Goal: Transaction & Acquisition: Purchase product/service

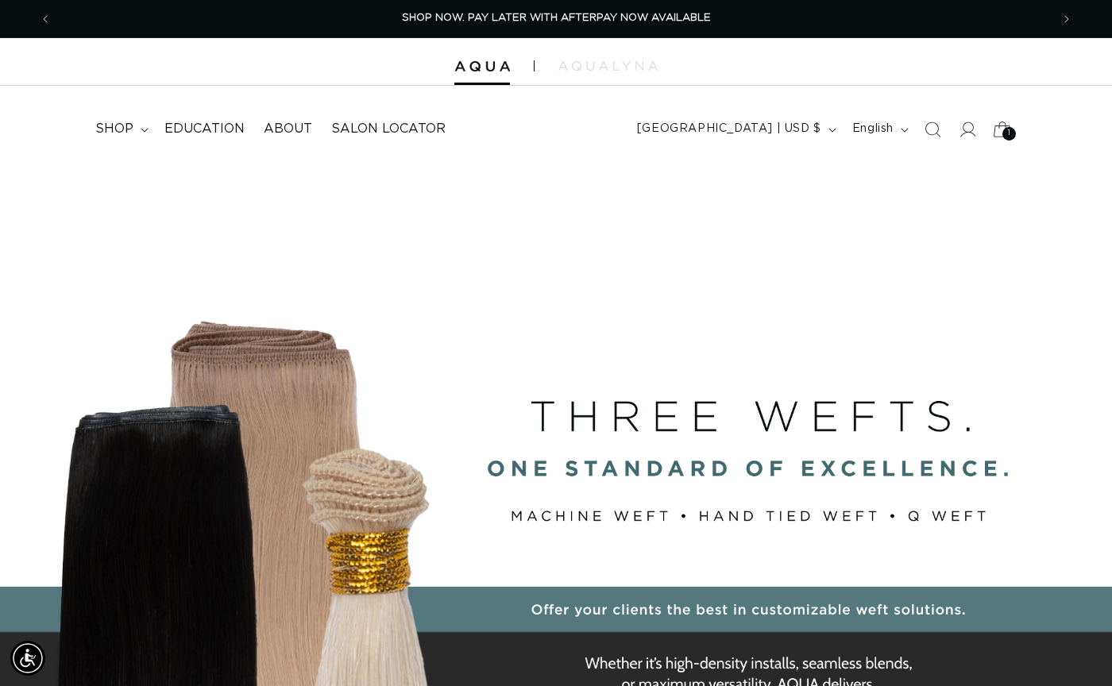
click at [999, 125] on icon at bounding box center [1002, 129] width 17 height 15
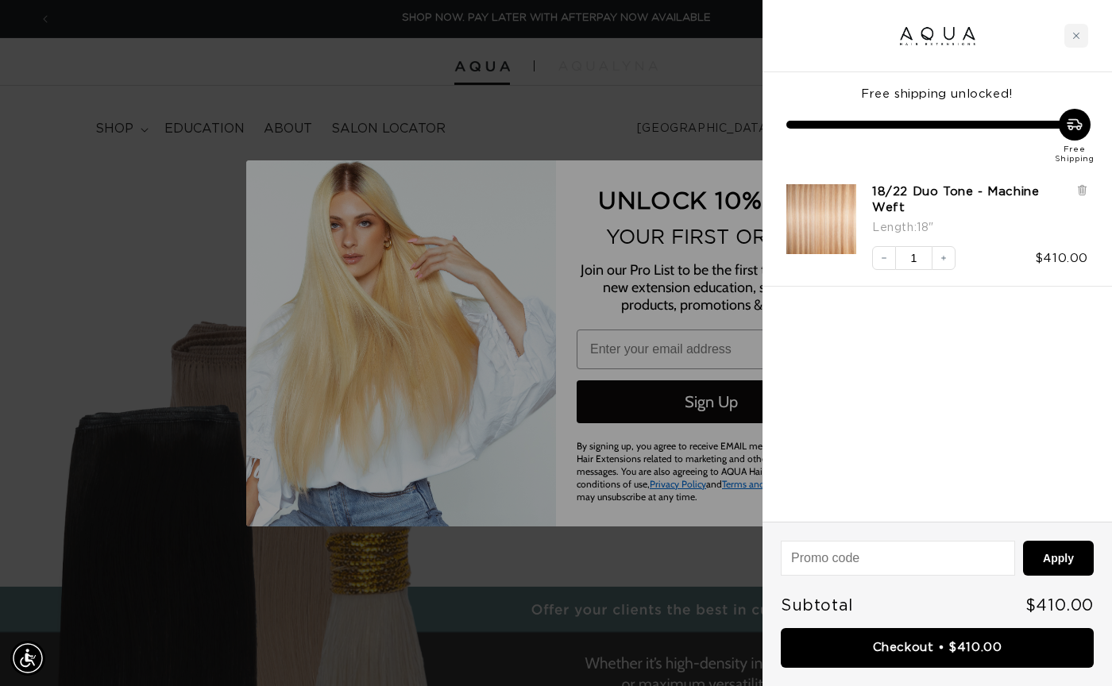
click at [917, 562] on input at bounding box center [898, 558] width 233 height 33
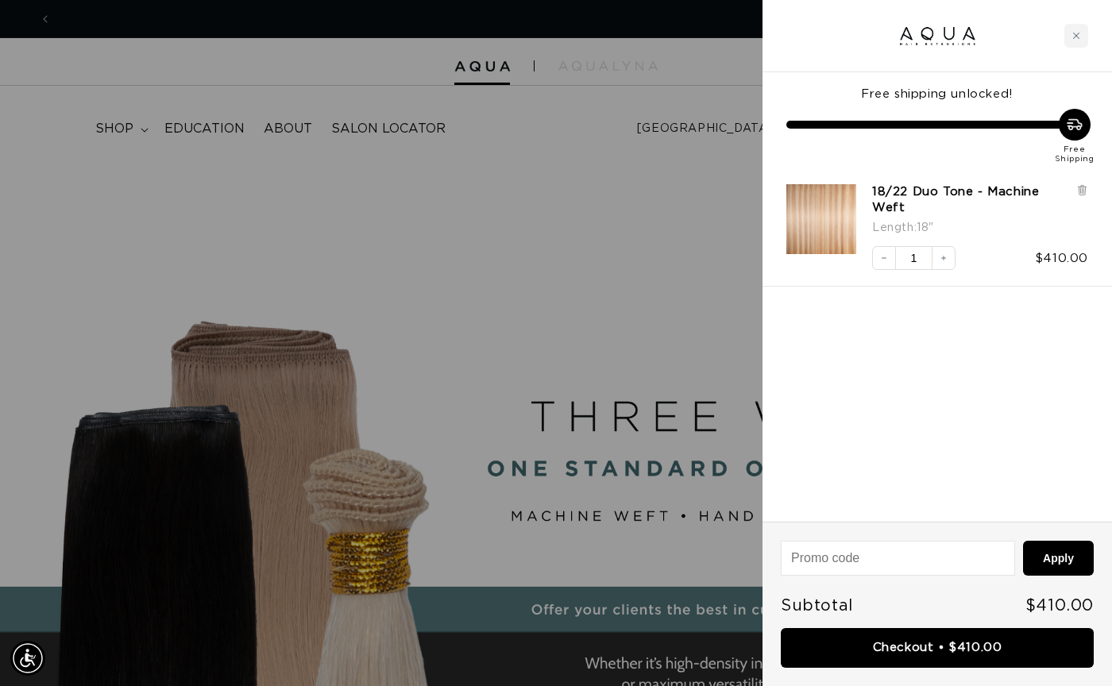
scroll to position [0, 1998]
type input "N"
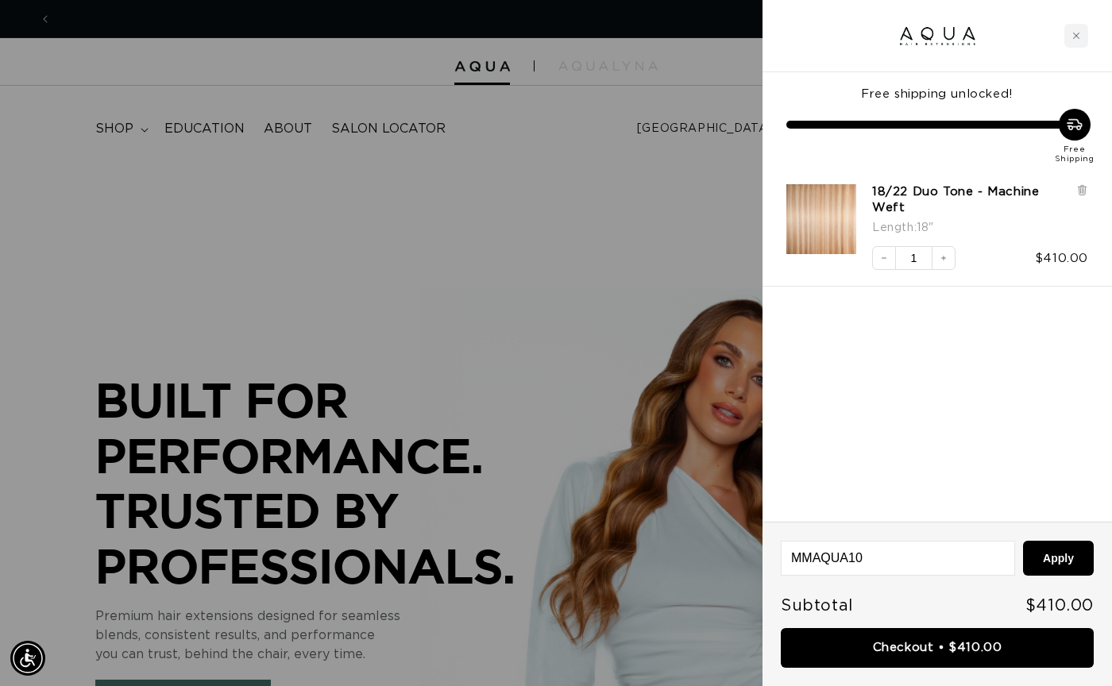
scroll to position [0, 999]
type input "MMAQUA10"
click at [1062, 554] on button "Apply" at bounding box center [1058, 558] width 71 height 35
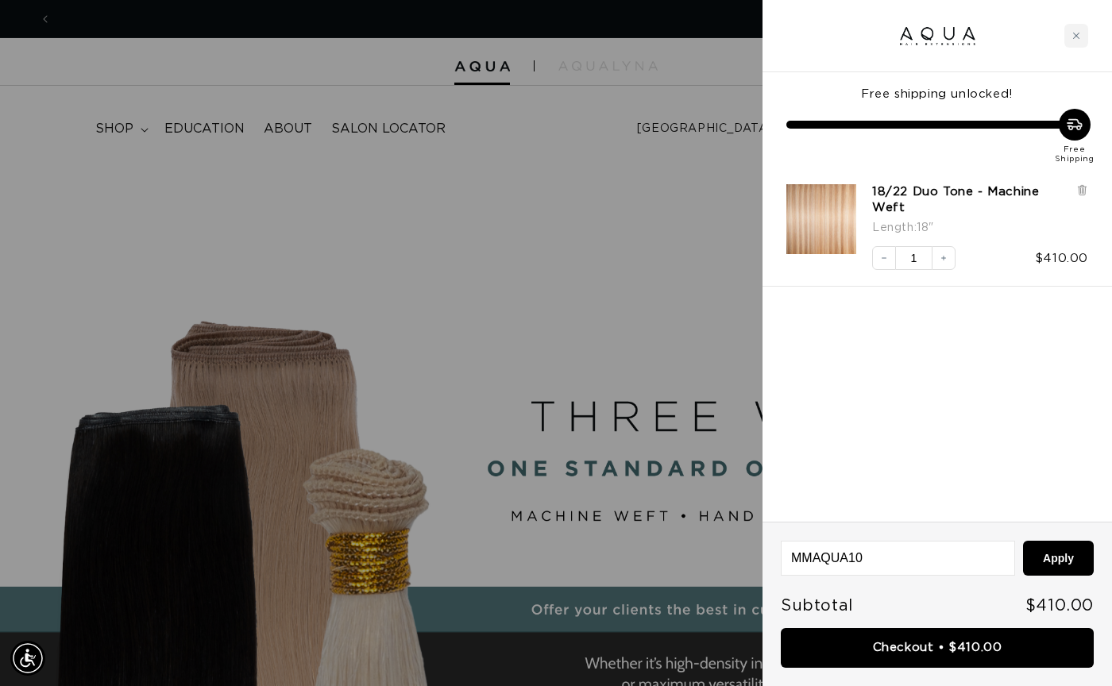
scroll to position [0, 0]
click at [1077, 45] on div "Close cart" at bounding box center [1076, 36] width 24 height 24
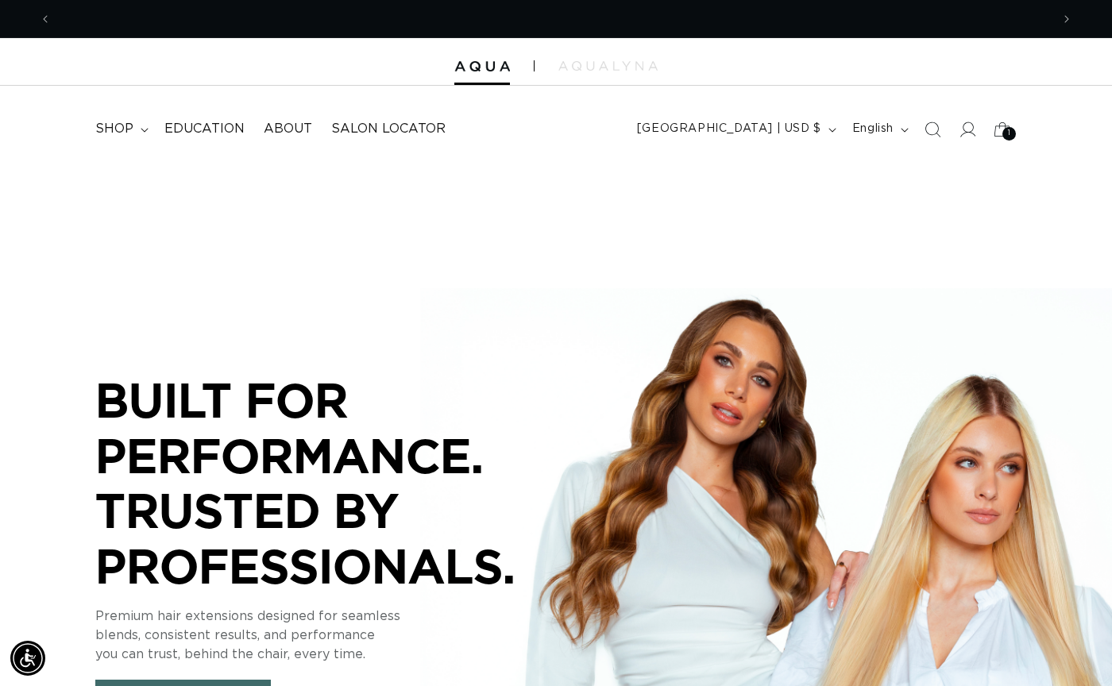
scroll to position [0, 1998]
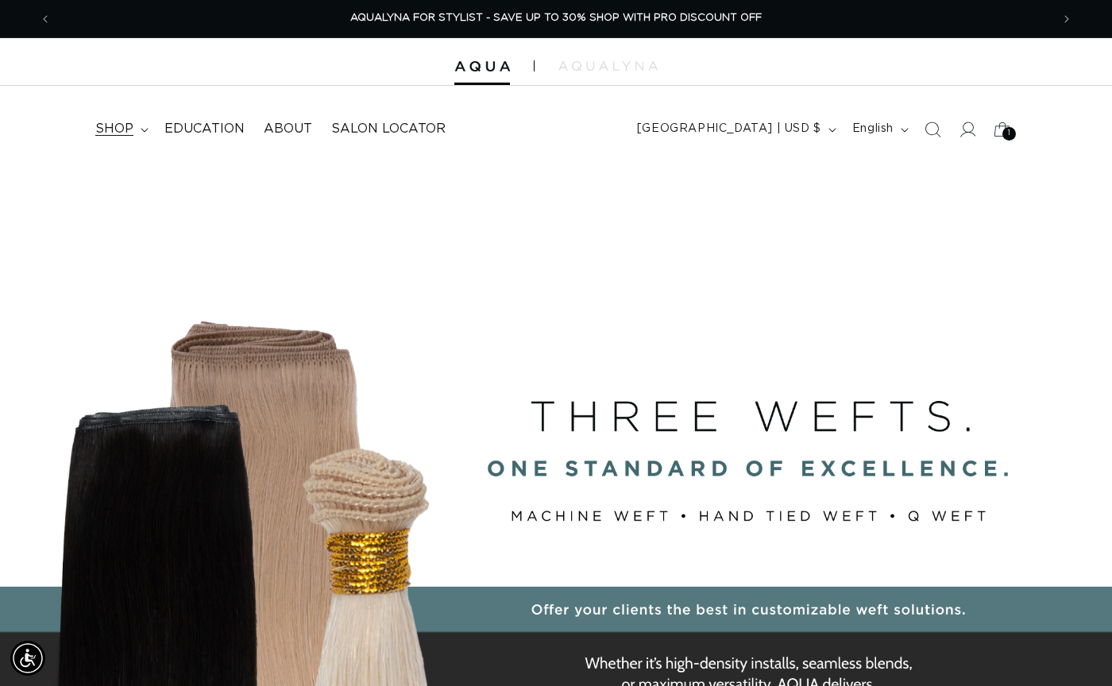
click at [123, 125] on span "shop" at bounding box center [114, 129] width 38 height 17
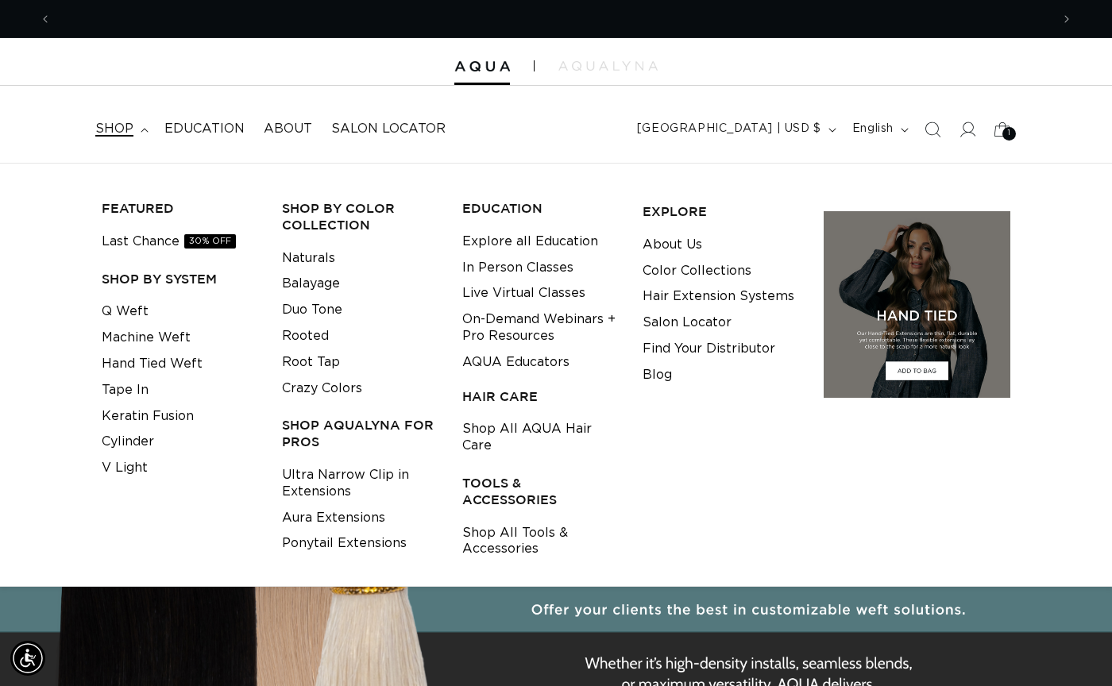
scroll to position [0, 0]
click at [140, 248] on link "Last Chance 30% OFF" at bounding box center [169, 242] width 134 height 26
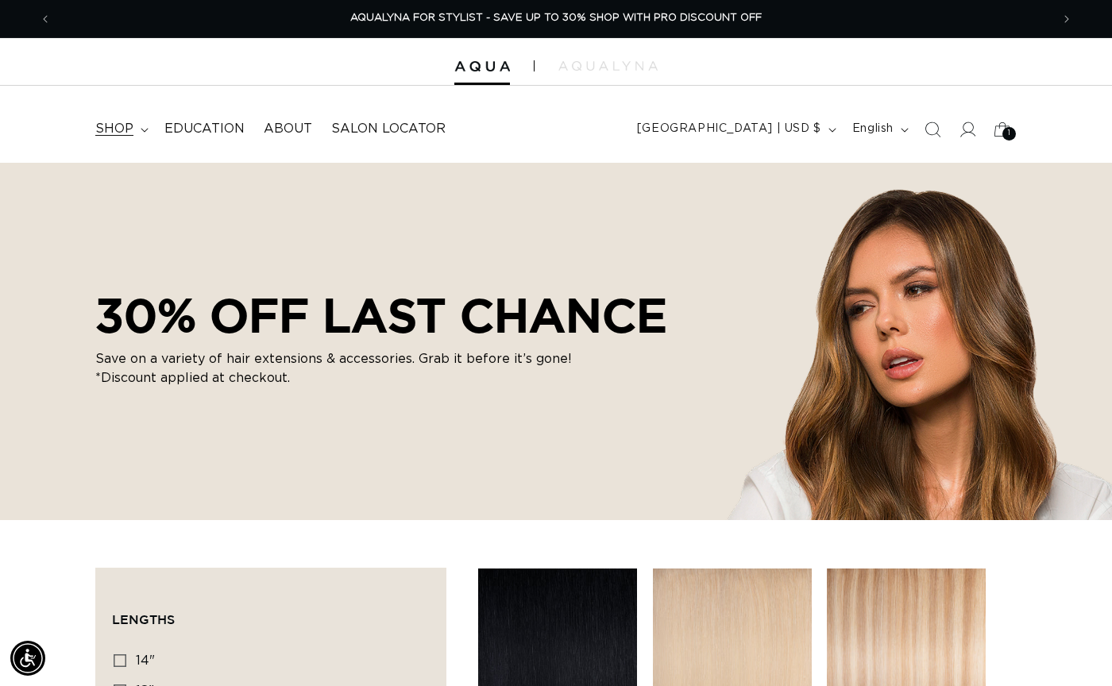
click at [117, 129] on span "shop" at bounding box center [114, 129] width 38 height 17
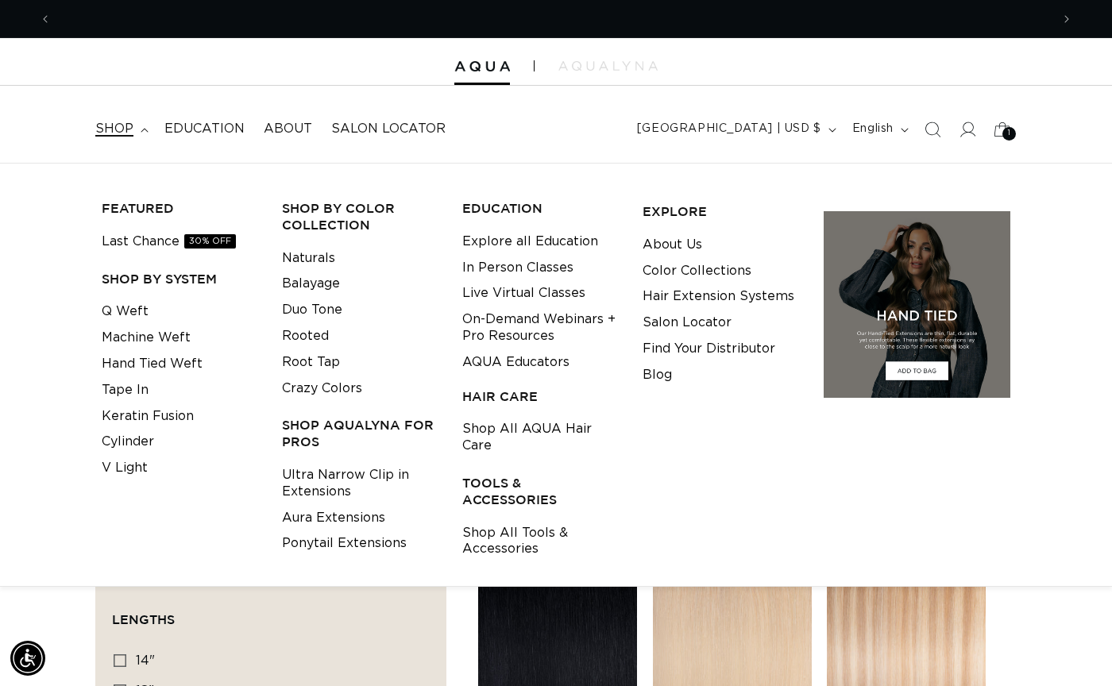
scroll to position [0, 999]
click at [129, 311] on link "Q Weft" at bounding box center [125, 312] width 47 height 26
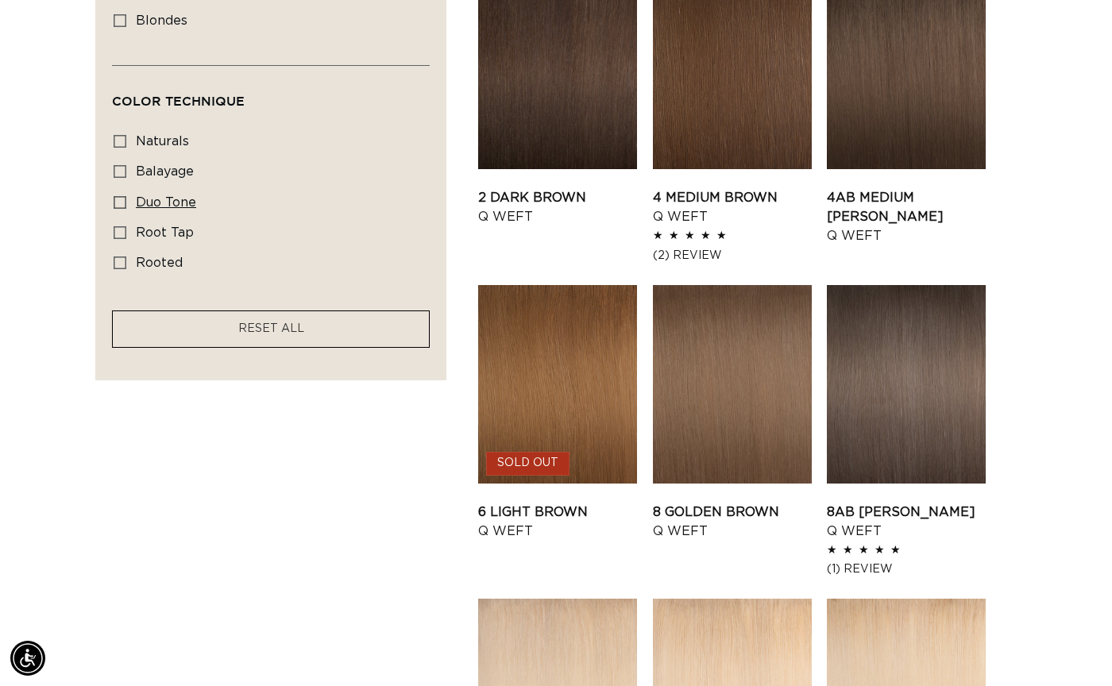
scroll to position [0, 999]
click at [120, 196] on icon at bounding box center [120, 202] width 13 height 13
click at [120, 196] on input "duo tone duo tone (5 products)" at bounding box center [120, 202] width 13 height 13
checkbox input "true"
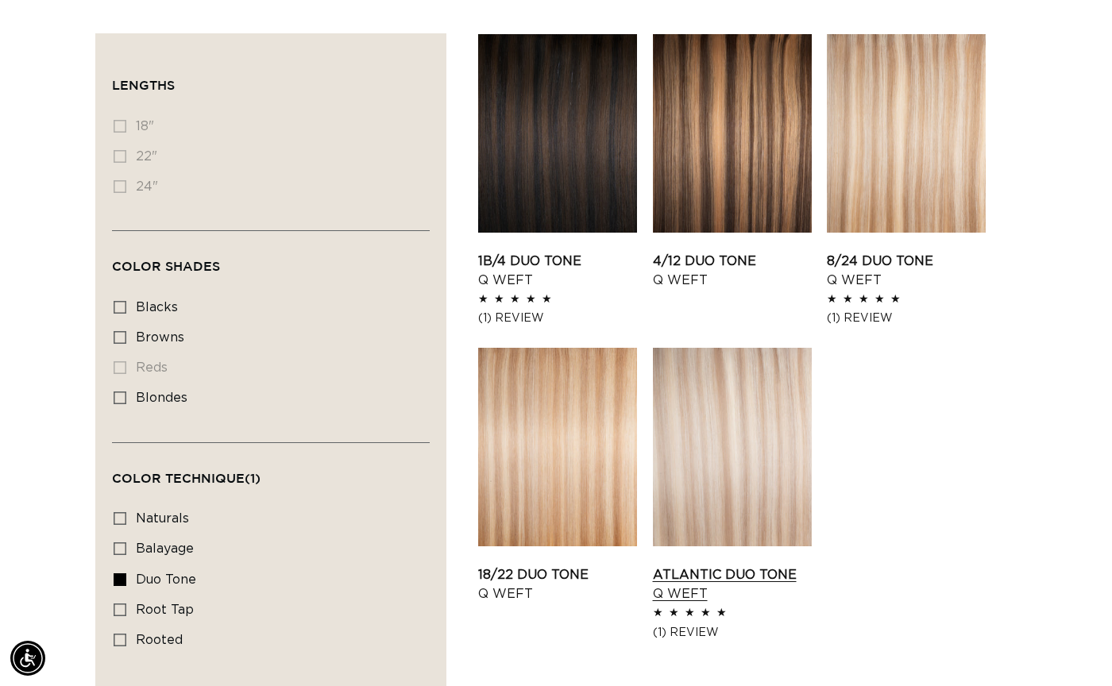
click at [766, 565] on link "Atlantic Duo Tone Q Weft" at bounding box center [732, 584] width 159 height 38
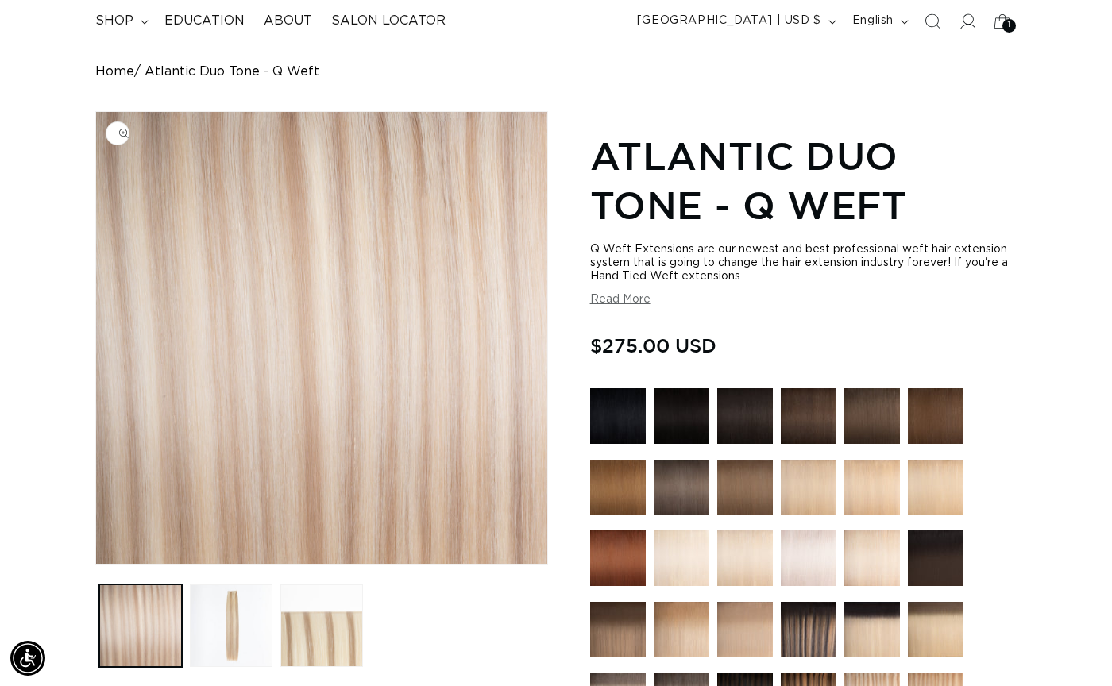
scroll to position [0, 999]
click at [641, 302] on button "Read More" at bounding box center [620, 300] width 60 height 14
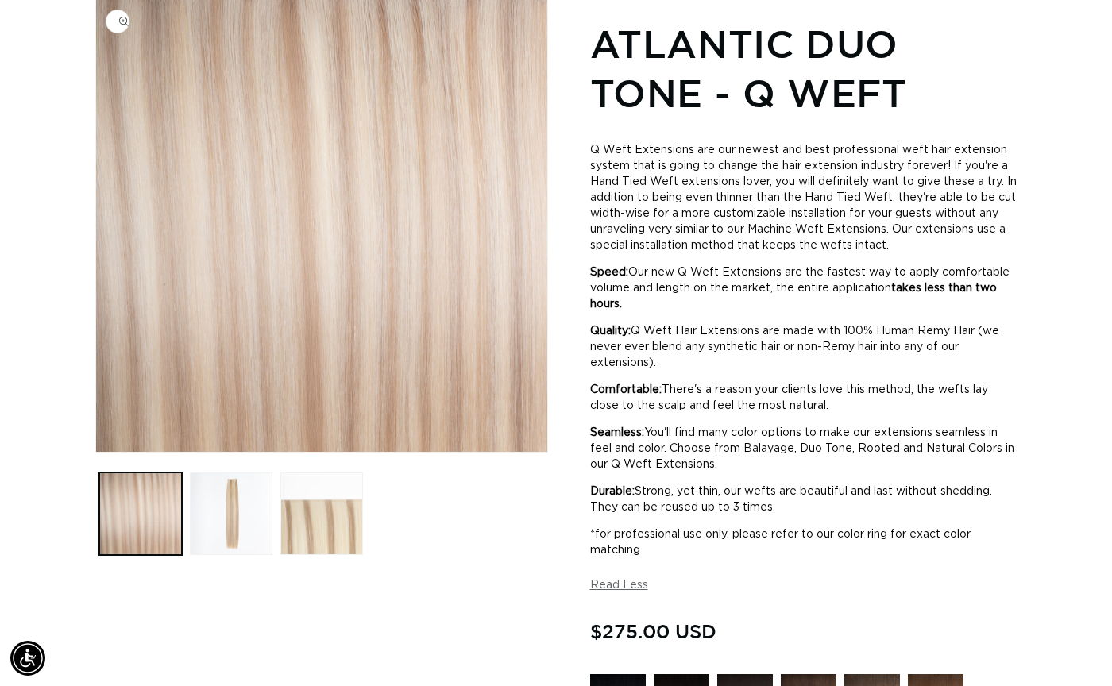
scroll to position [0, 0]
click at [243, 511] on button "Load image 2 in gallery view" at bounding box center [231, 514] width 83 height 83
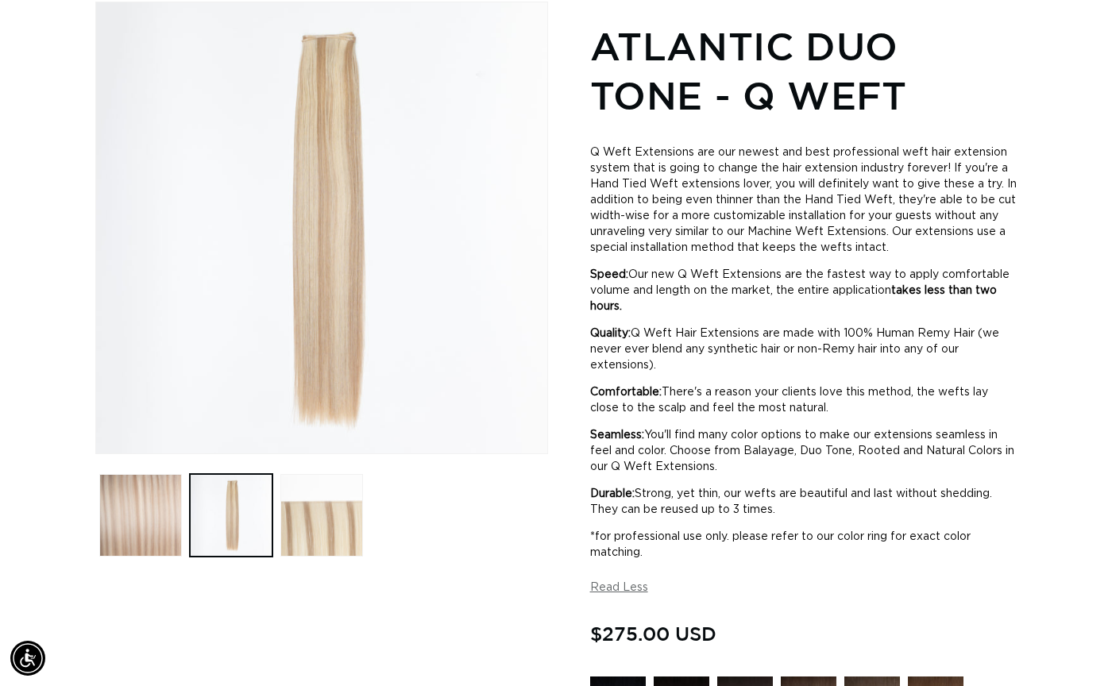
scroll to position [0, 999]
click at [333, 527] on button "Load image 3 in gallery view" at bounding box center [321, 515] width 83 height 83
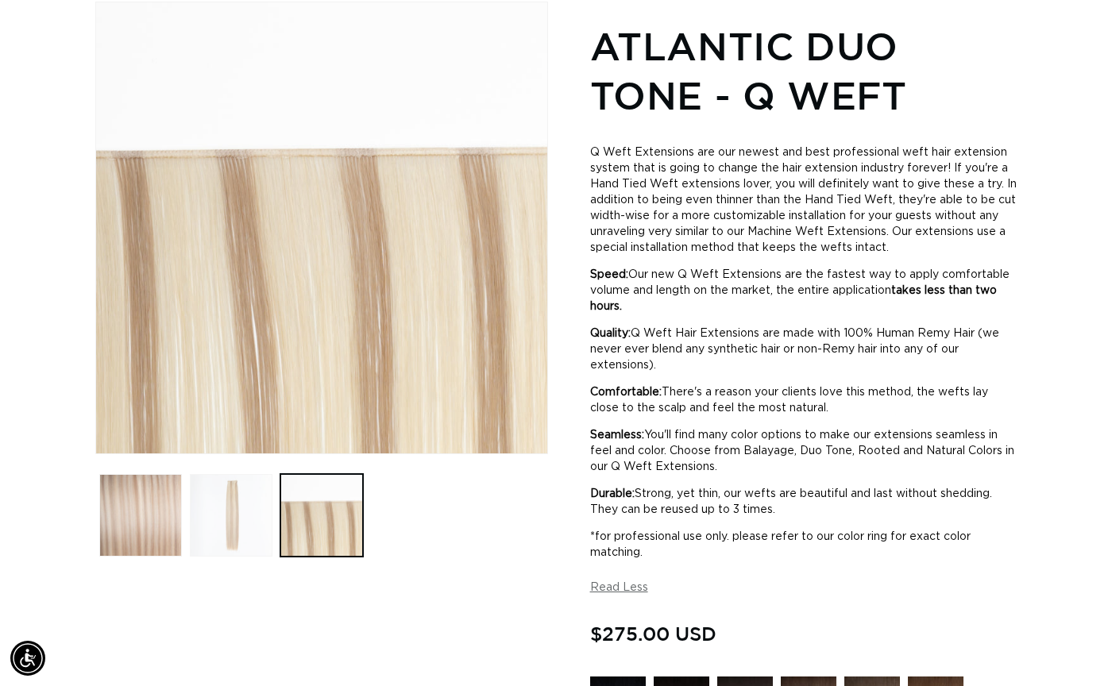
scroll to position [0, 1998]
click at [239, 523] on button "Load image 2 in gallery view" at bounding box center [231, 515] width 83 height 83
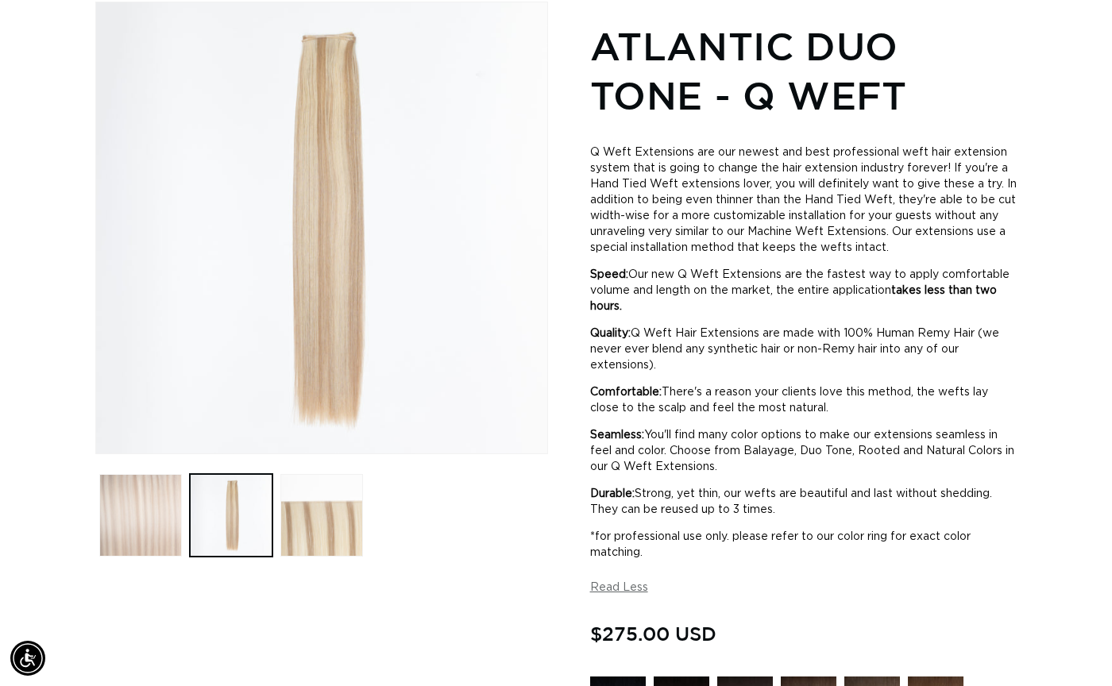
click at [117, 513] on button "Load image 1 in gallery view" at bounding box center [140, 515] width 83 height 83
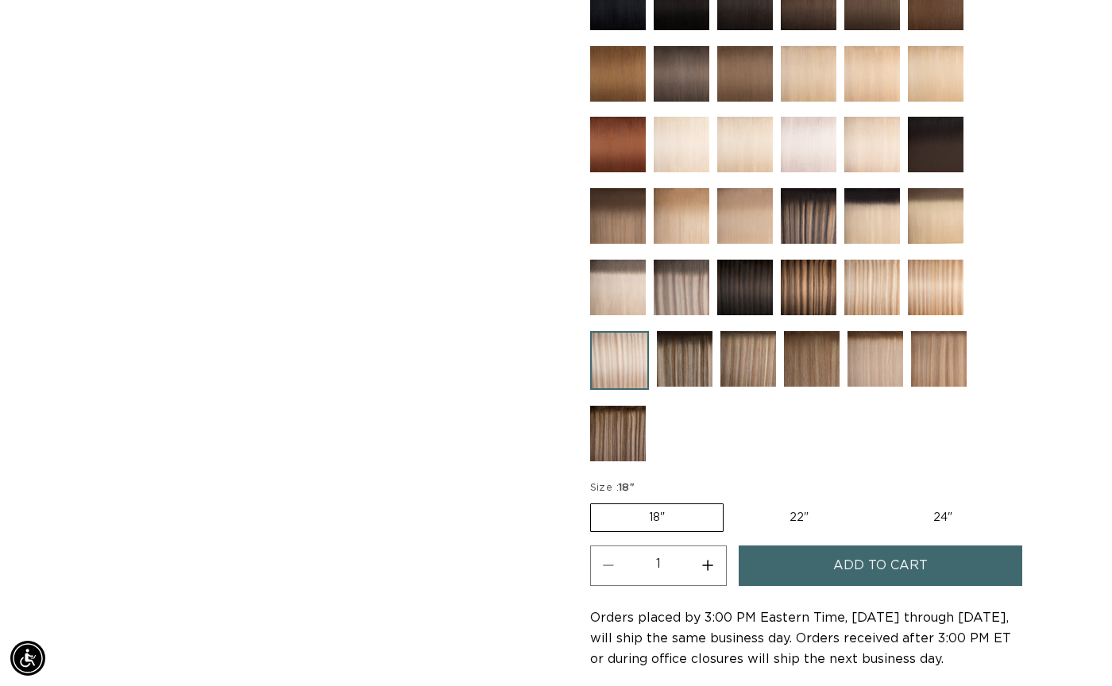
scroll to position [921, 0]
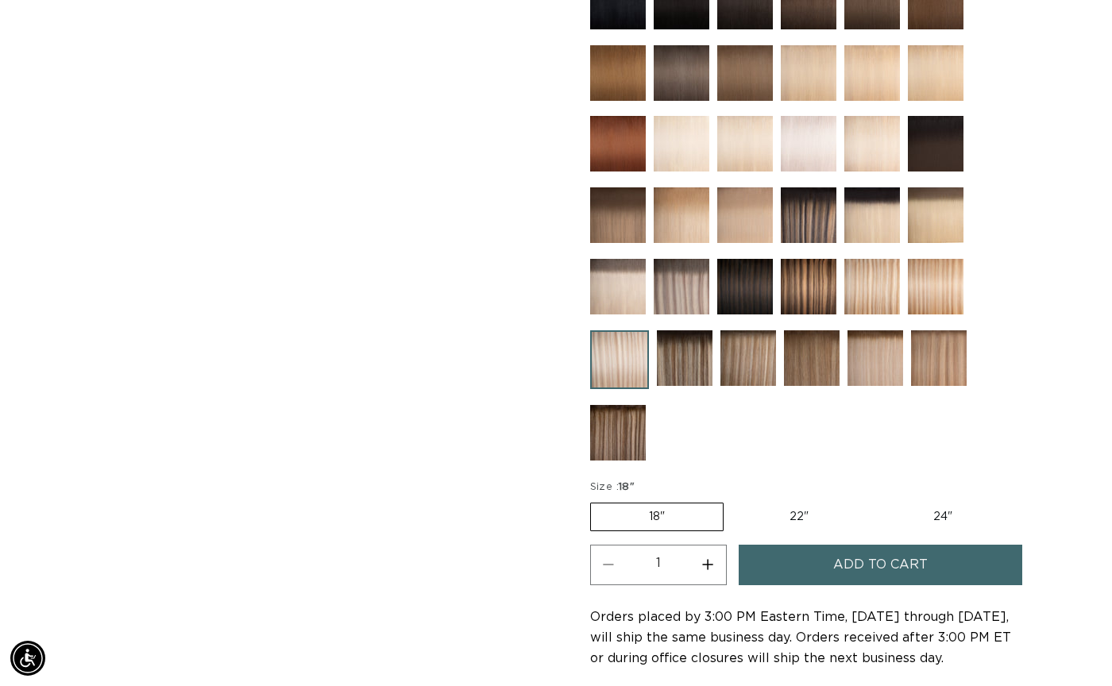
click at [820, 515] on label "22" Variant sold out or unavailable" at bounding box center [798, 517] width 135 height 27
click at [732, 500] on input "22" Variant sold out or unavailable" at bounding box center [731, 500] width 1 height 1
radio input "true"
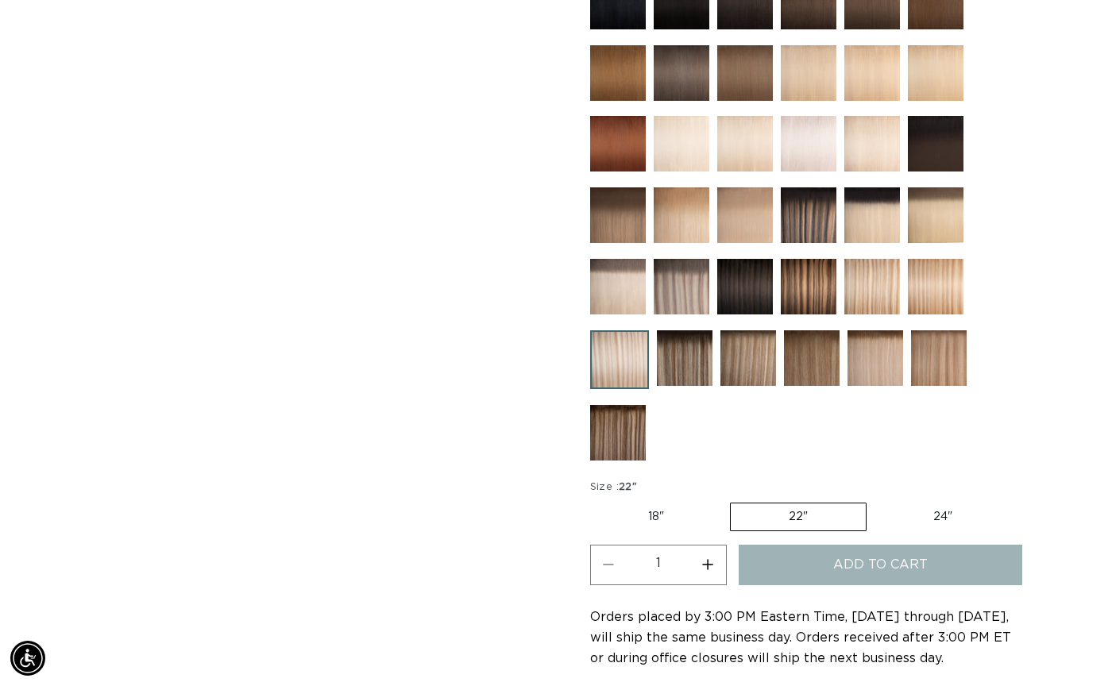
scroll to position [0, 999]
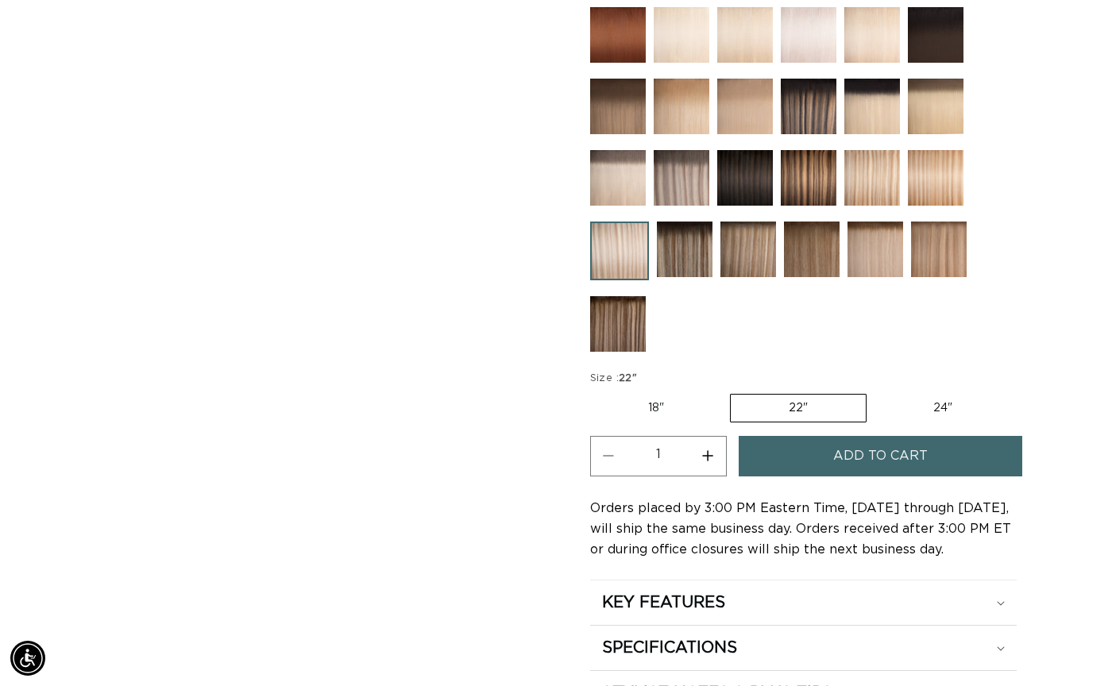
scroll to position [1037, 0]
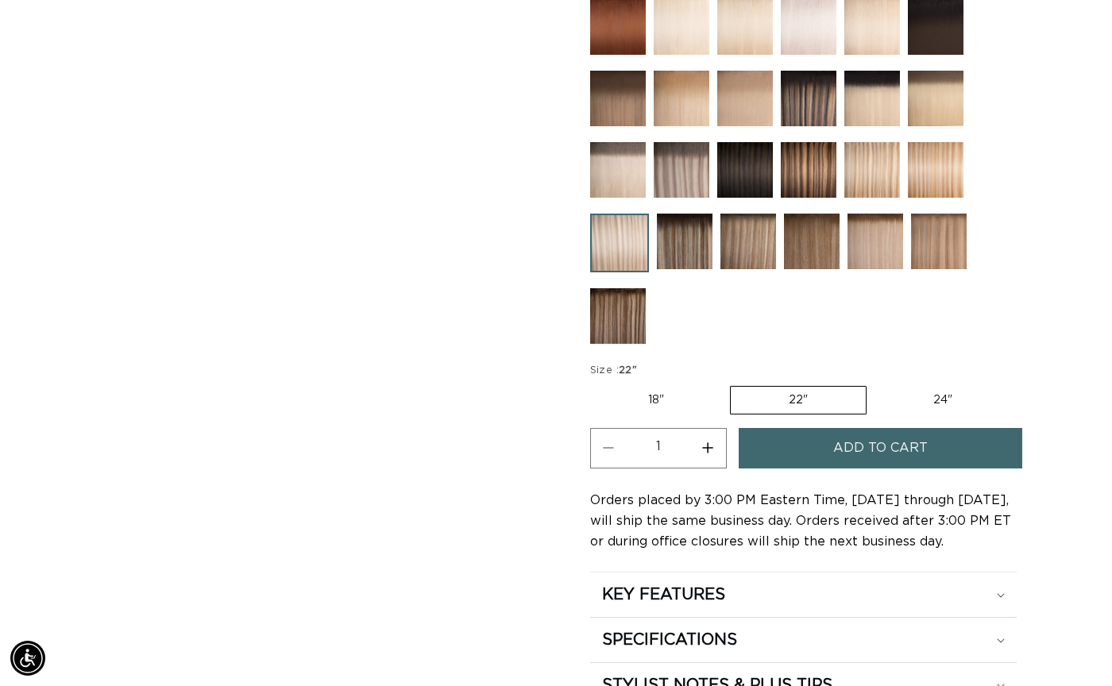
click at [635, 403] on label "18" Variant sold out or unavailable" at bounding box center [656, 400] width 132 height 27
click at [595, 384] on input "18" Variant sold out or unavailable" at bounding box center [594, 383] width 1 height 1
radio input "true"
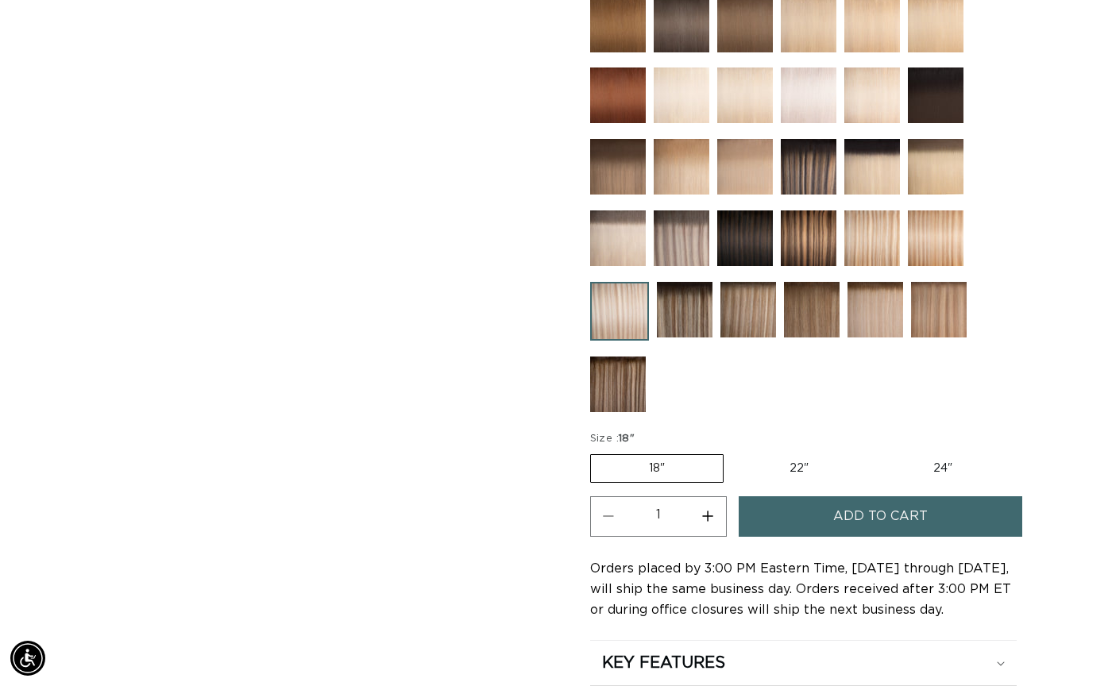
scroll to position [972, 0]
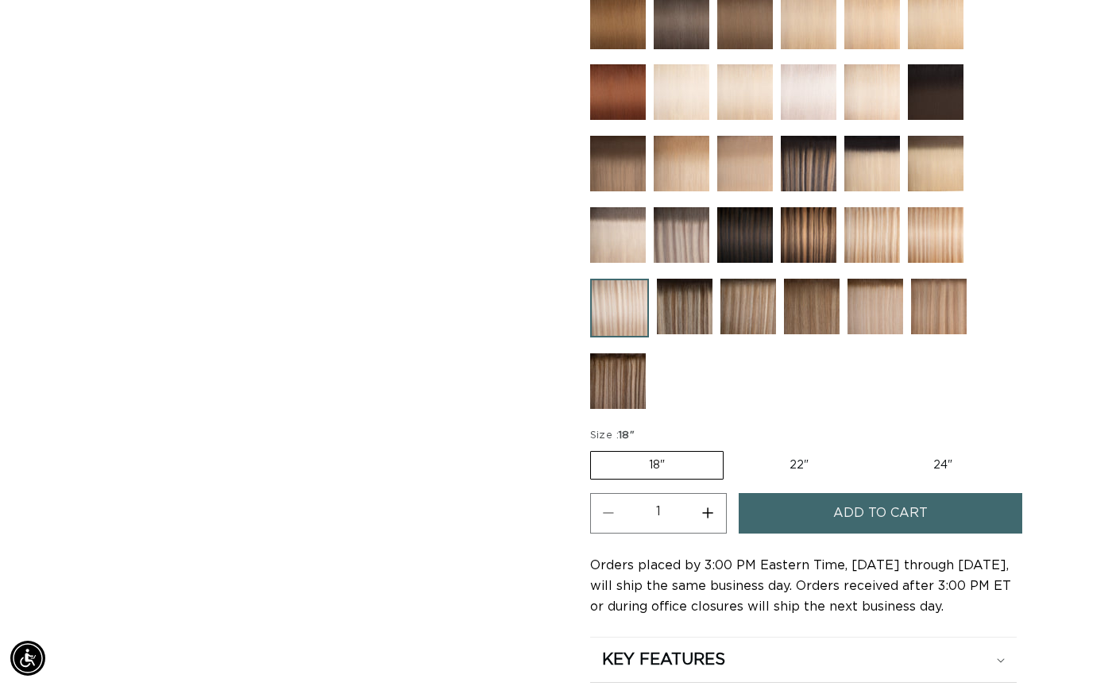
click at [793, 463] on label "22" Variant sold out or unavailable" at bounding box center [798, 465] width 135 height 27
click at [732, 449] on input "22" Variant sold out or unavailable" at bounding box center [731, 448] width 1 height 1
radio input "true"
click at [921, 515] on span "Add to cart" at bounding box center [880, 513] width 95 height 41
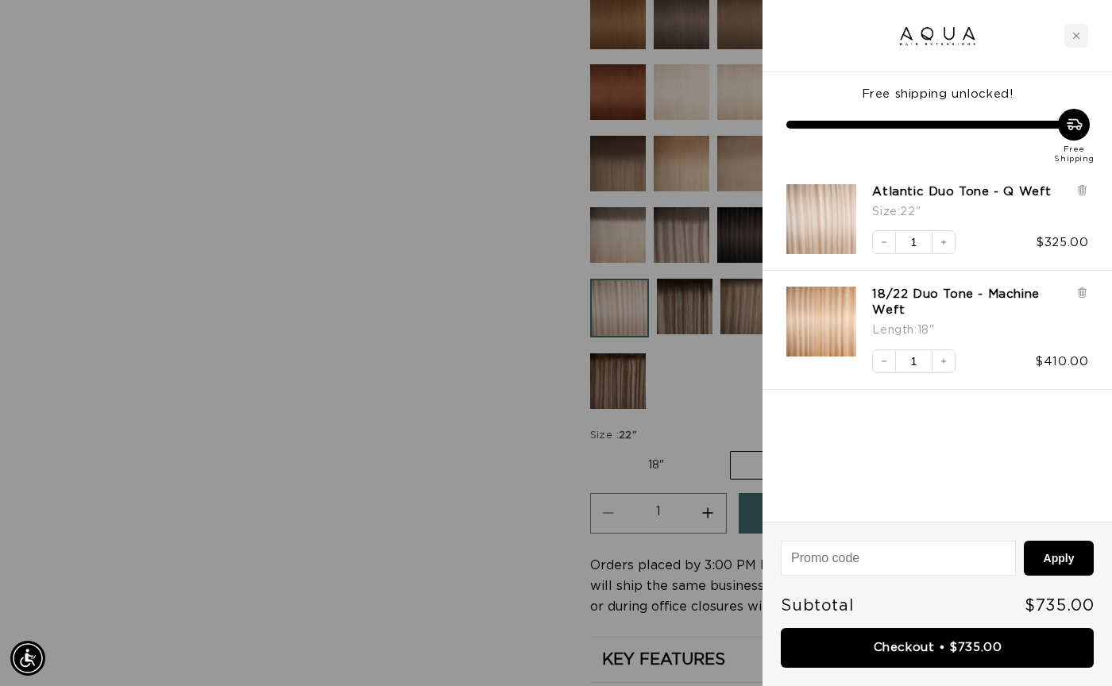
scroll to position [0, 0]
click at [438, 361] on div at bounding box center [556, 343] width 1112 height 686
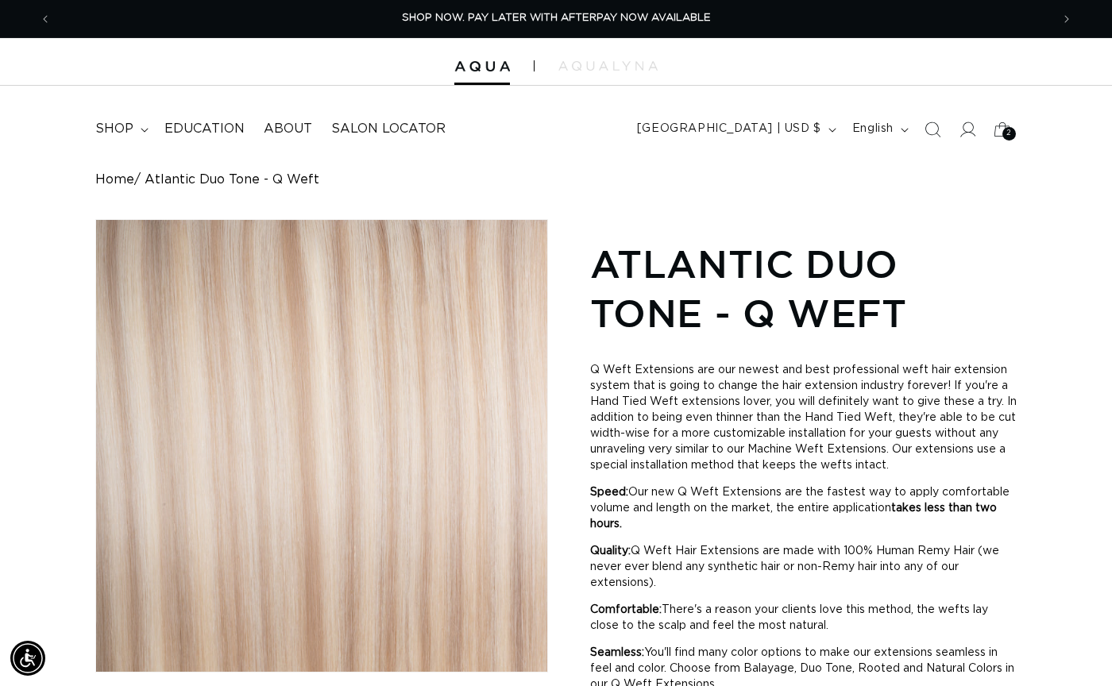
scroll to position [0, 1998]
